Goal: Find specific page/section

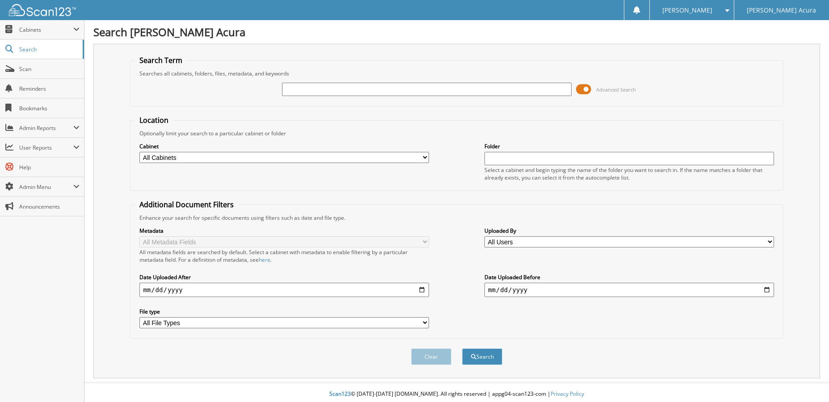
click at [316, 91] on input "text" at bounding box center [427, 89] width 290 height 13
type input "645028"
click at [462, 349] on button "Search" at bounding box center [482, 357] width 40 height 17
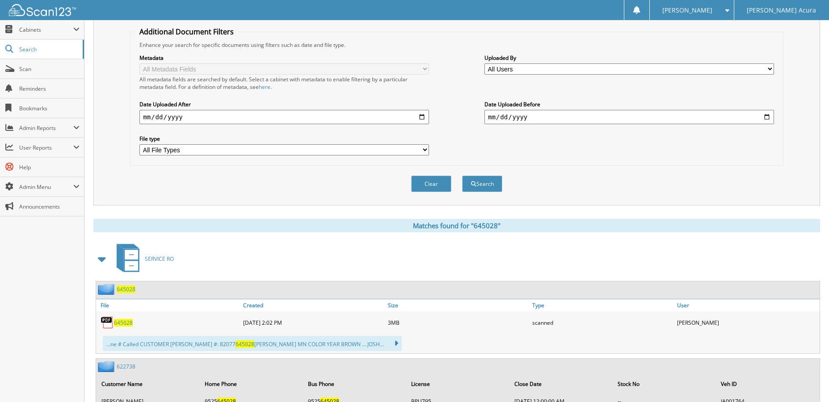
scroll to position [268, 0]
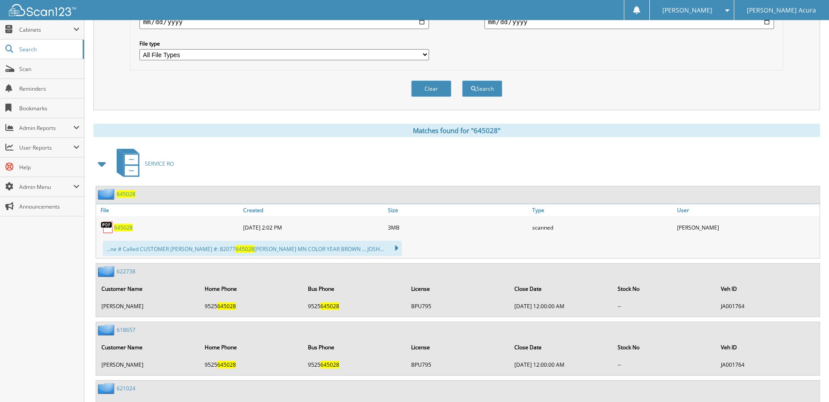
click at [128, 194] on span "645028" at bounding box center [126, 194] width 19 height 8
